Goal: Information Seeking & Learning: Learn about a topic

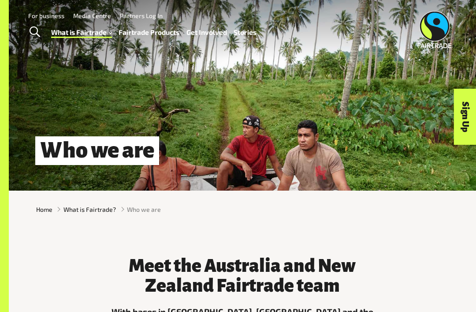
click at [54, 142] on h1 "Who we are" at bounding box center [97, 150] width 124 height 29
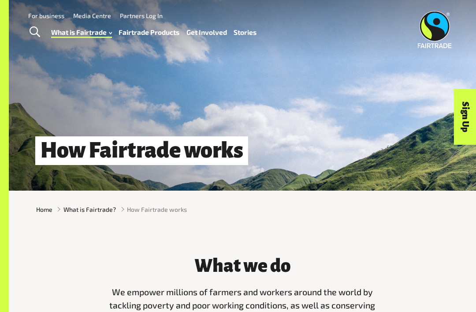
click at [437, 34] on img at bounding box center [434, 29] width 34 height 37
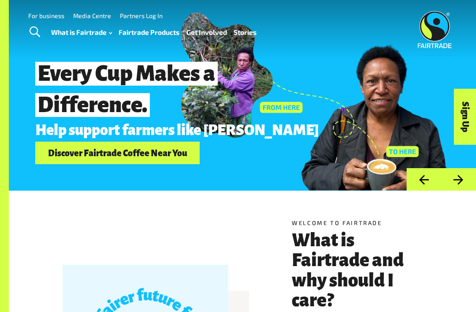
click at [30, 31] on span "Toggle Search" at bounding box center [35, 31] width 11 height 11
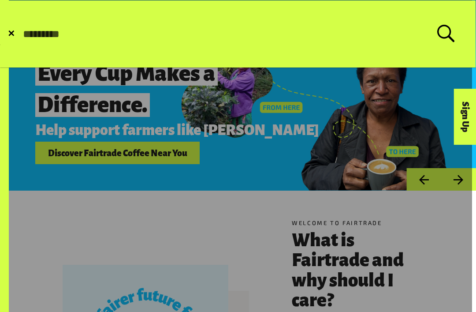
click at [36, 32] on input "Search for:" at bounding box center [229, 34] width 415 height 12
click at [38, 33] on input "Search for:" at bounding box center [229, 34] width 415 height 12
type input "****"
click at [22, 34] on button "Submit Search" at bounding box center [22, 34] width 0 height 0
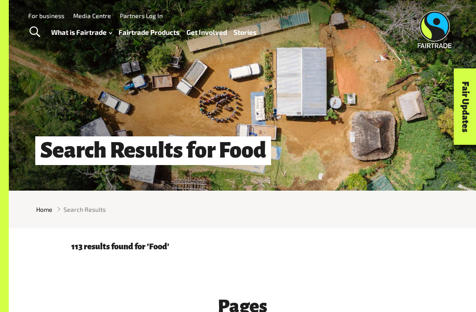
click at [144, 32] on link "Fairtrade Products" at bounding box center [149, 32] width 61 height 12
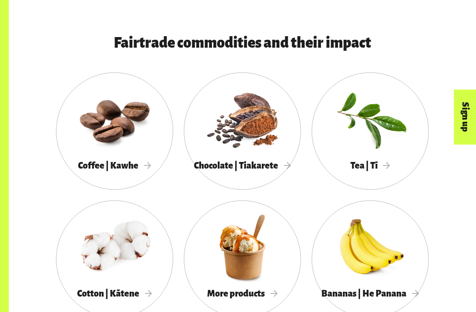
scroll to position [643, 0]
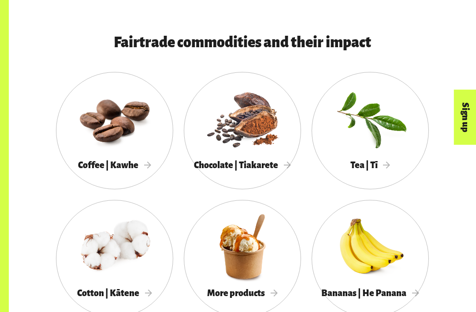
click at [269, 272] on div at bounding box center [242, 246] width 117 height 76
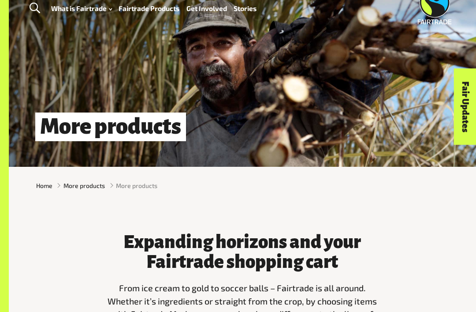
scroll to position [24, 0]
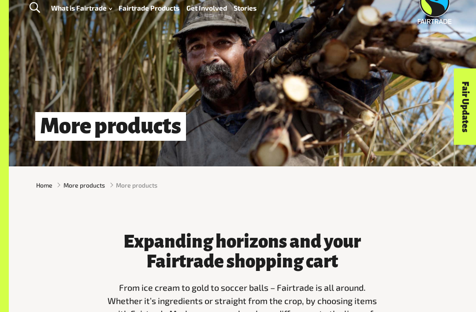
click at [239, 12] on link "Stories" at bounding box center [245, 8] width 23 height 12
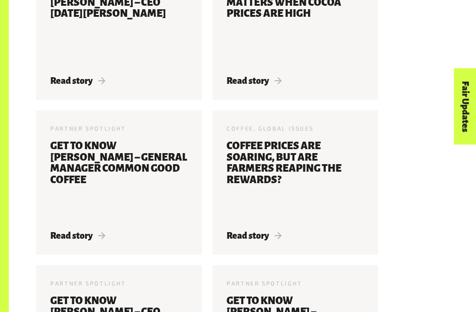
scroll to position [537, 0]
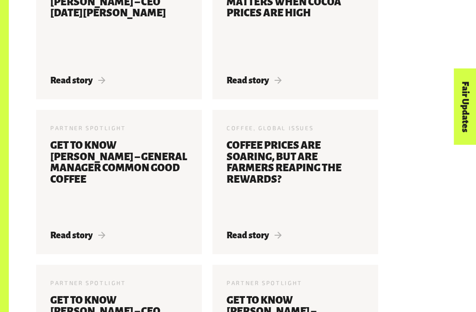
click at [271, 239] on div "Coffee, Global Issues 20 Mar 2025 Coffee prices are soaring, but are farmers re…" at bounding box center [295, 182] width 166 height 144
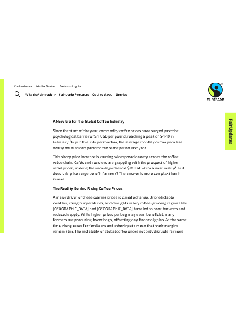
scroll to position [163, 0]
